Goal: Check status: Check status

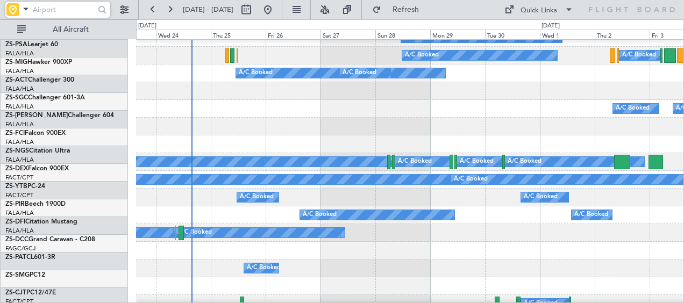
scroll to position [274, 0]
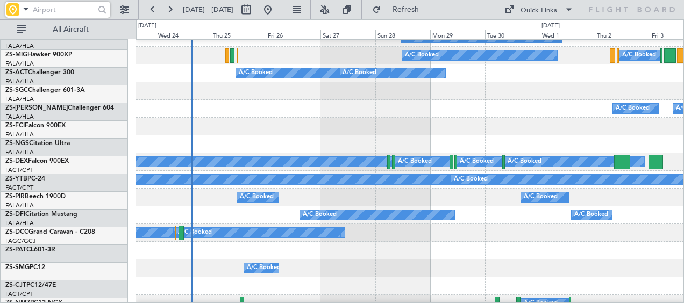
click at [269, 0] on html "[DATE] - [DATE] Refresh Quick Links All Aircraft A/C Booked A/C Booked A/C Book…" at bounding box center [342, 151] width 684 height 303
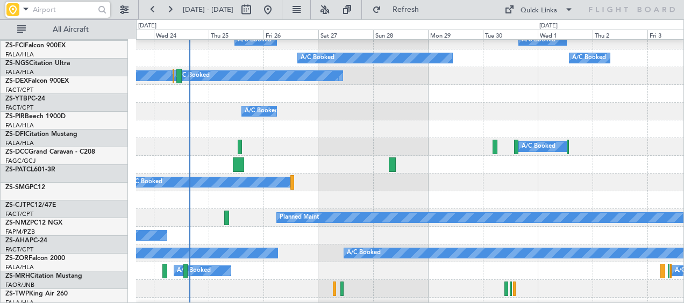
click at [271, 156] on div at bounding box center [410, 165] width 548 height 18
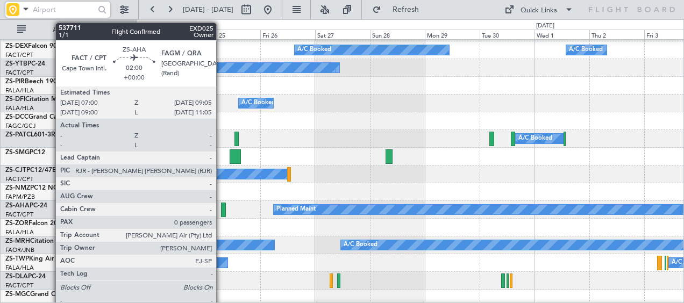
click at [221, 210] on div at bounding box center [223, 210] width 5 height 15
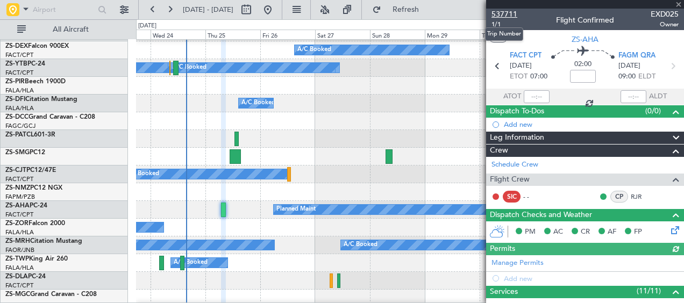
click at [504, 12] on span "537711" at bounding box center [504, 14] width 26 height 11
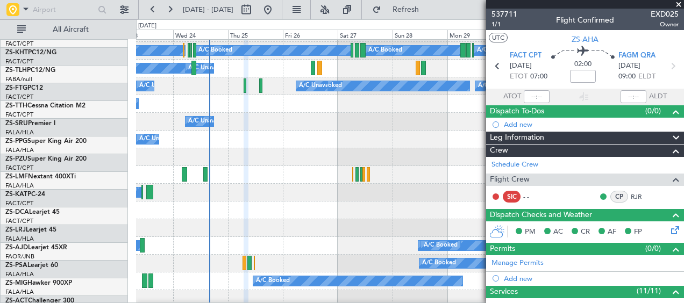
scroll to position [0, 0]
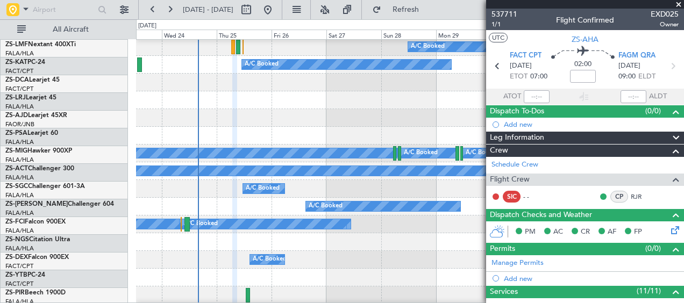
click at [362, 27] on div "A/C Booked A/C Booked A/C Booked A/C Booked A/C Booked A/C Booked A/C Booked A/…" at bounding box center [342, 161] width 684 height 284
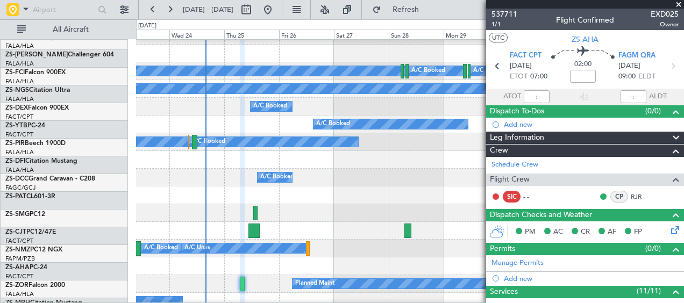
click at [376, 204] on div "A/C Booked" at bounding box center [410, 213] width 548 height 18
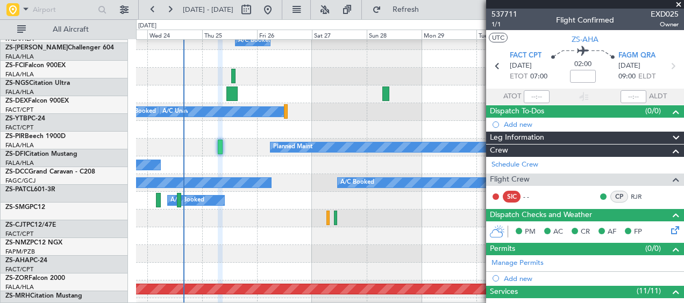
scroll to position [463, 0]
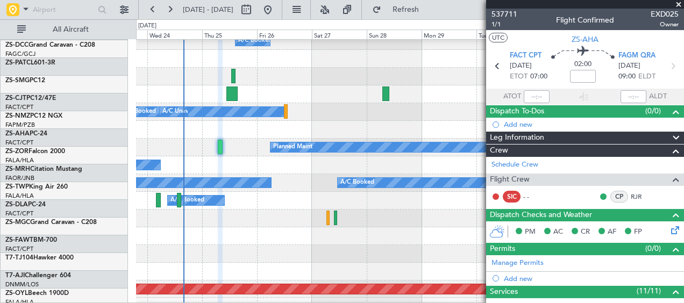
click at [332, 121] on div at bounding box center [410, 130] width 548 height 18
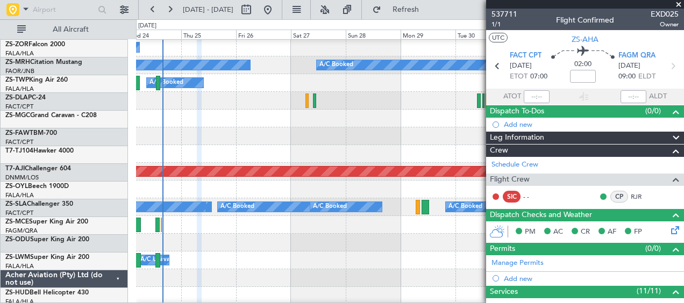
click at [336, 115] on div at bounding box center [410, 119] width 548 height 18
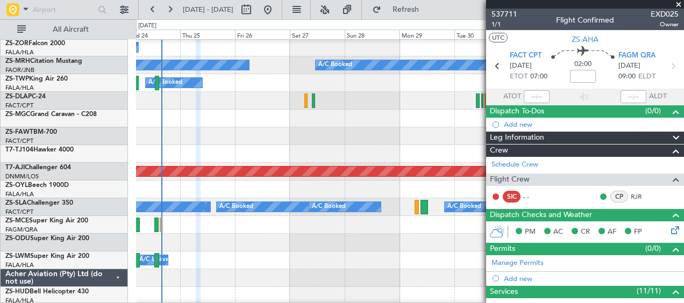
scroll to position [685, 0]
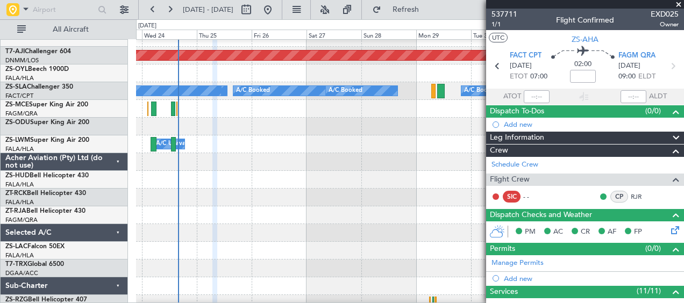
click at [338, 145] on div "A/C Unavailable A/C Booked" at bounding box center [410, 144] width 548 height 18
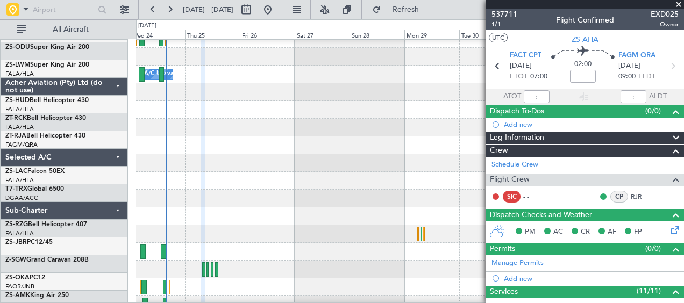
click at [431, 207] on div at bounding box center [410, 216] width 548 height 18
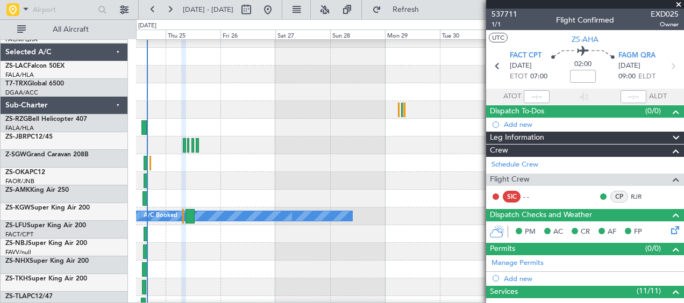
scroll to position [879, 0]
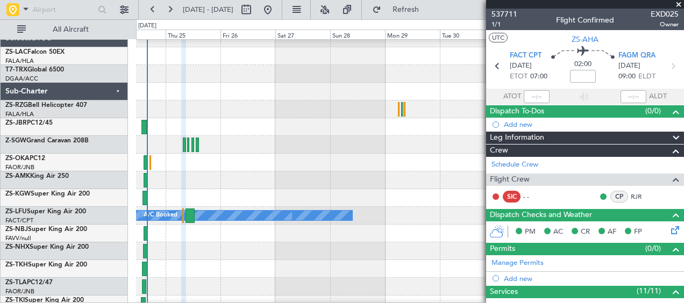
click at [422, 180] on div at bounding box center [410, 180] width 548 height 18
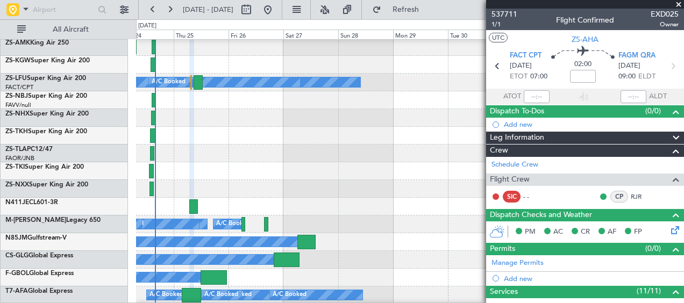
scroll to position [1013, 0]
